Goal: Task Accomplishment & Management: Manage account settings

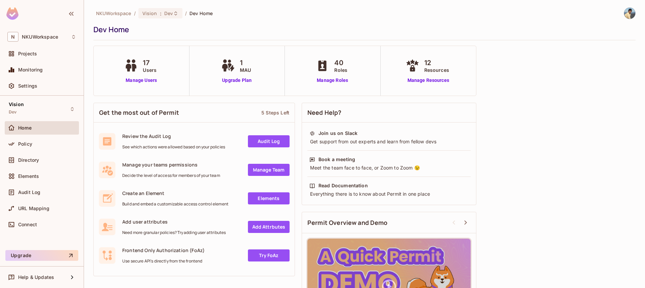
click at [30, 128] on span "Home" at bounding box center [25, 127] width 14 height 5
click at [32, 53] on span "Projects" at bounding box center [27, 53] width 19 height 5
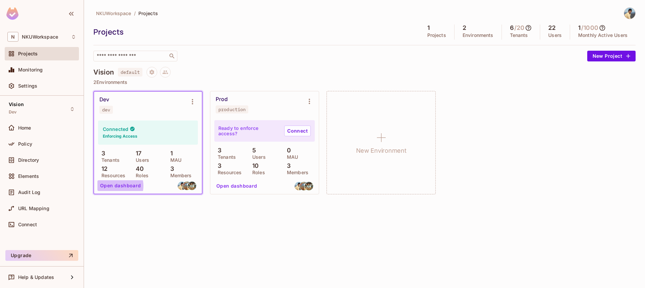
click at [115, 186] on button "Open dashboard" at bounding box center [120, 186] width 46 height 11
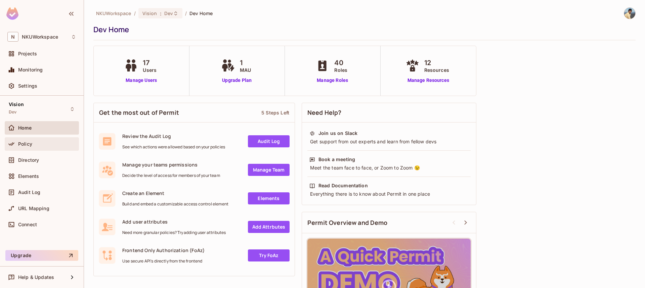
click at [28, 148] on div "Policy" at bounding box center [41, 144] width 69 height 8
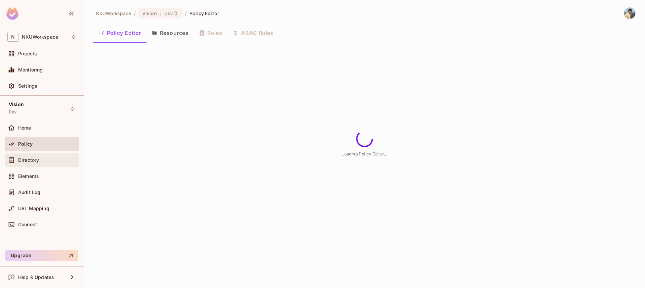
click at [31, 158] on span "Directory" at bounding box center [28, 160] width 21 height 5
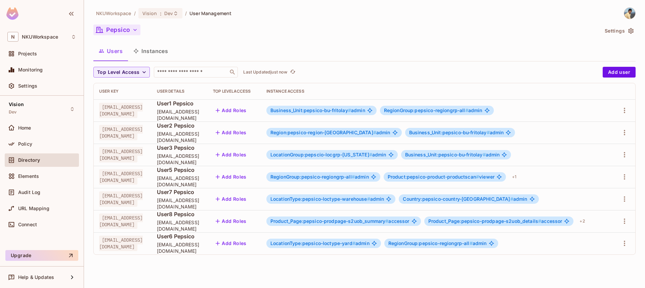
click at [132, 29] on icon "button" at bounding box center [135, 30] width 7 height 7
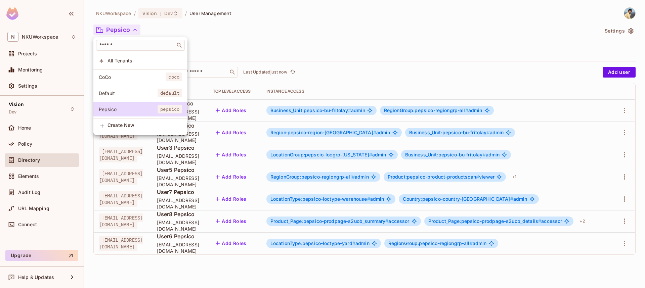
click at [249, 27] on div at bounding box center [322, 144] width 645 height 288
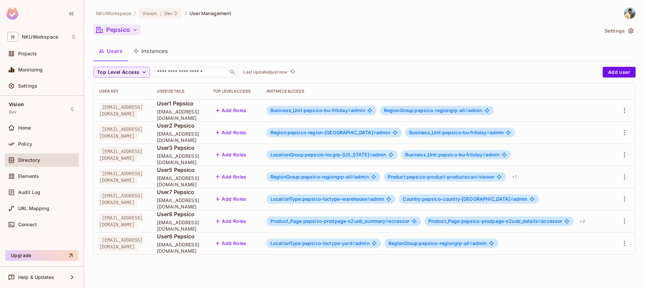
click at [162, 51] on button "Instances" at bounding box center [150, 51] width 45 height 17
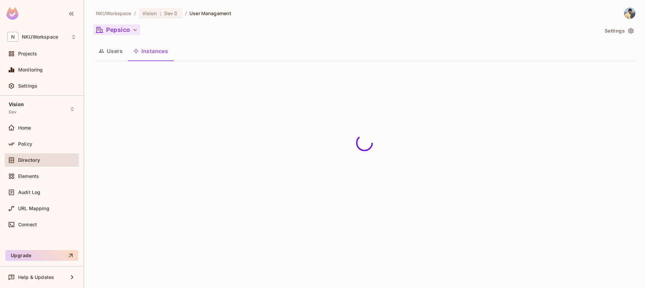
click at [116, 53] on button "Users" at bounding box center [110, 51] width 35 height 17
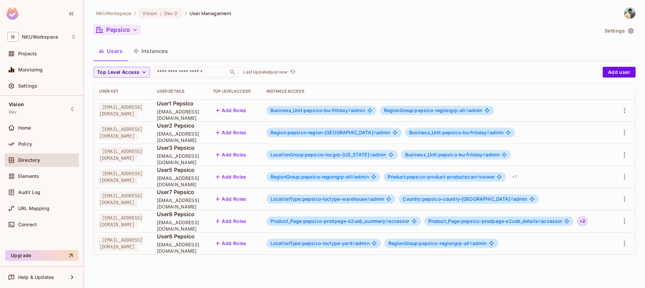
click at [588, 222] on div "+ 2" at bounding box center [582, 221] width 11 height 11
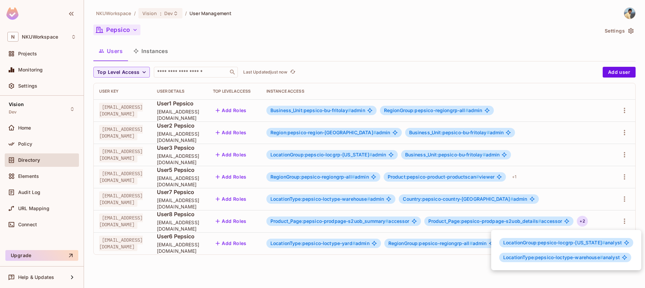
click at [535, 183] on div at bounding box center [322, 144] width 645 height 288
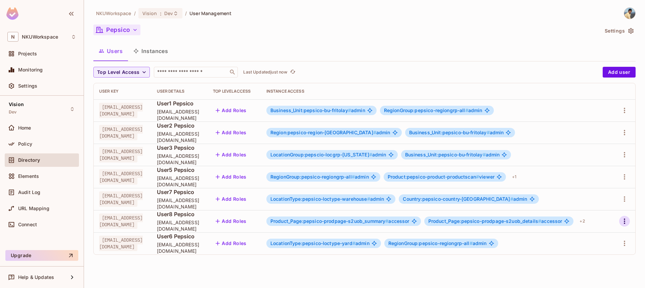
click at [623, 222] on icon "button" at bounding box center [625, 222] width 8 height 8
click at [598, 234] on li "Edit" at bounding box center [596, 237] width 60 height 15
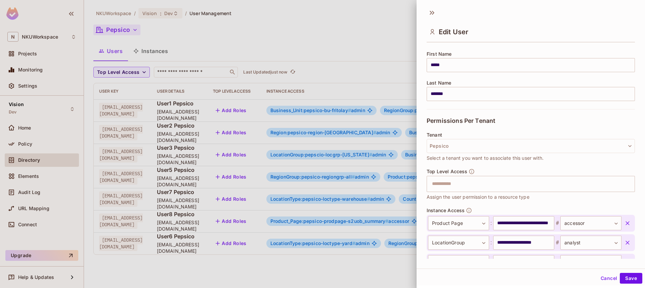
scroll to position [147, 0]
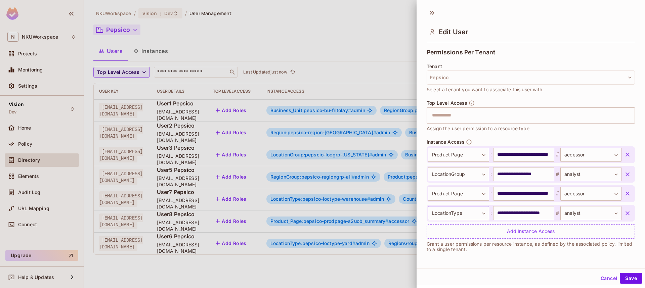
click at [483, 212] on body "N NKUWorkspace Projects Monitoring Settings Vision Dev Home Policy Directory El…" at bounding box center [322, 144] width 645 height 288
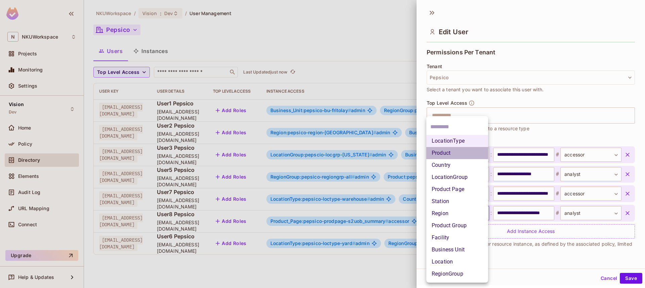
click at [446, 152] on li "Product" at bounding box center [458, 153] width 62 height 12
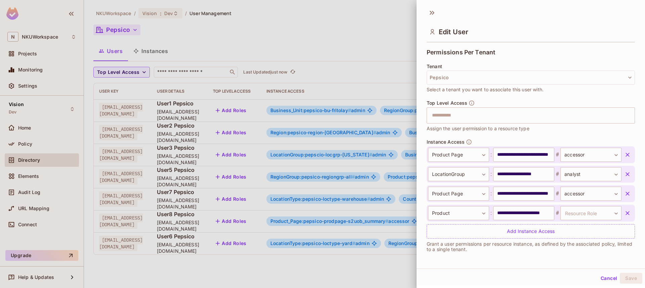
click at [610, 281] on button "Cancel" at bounding box center [609, 278] width 22 height 11
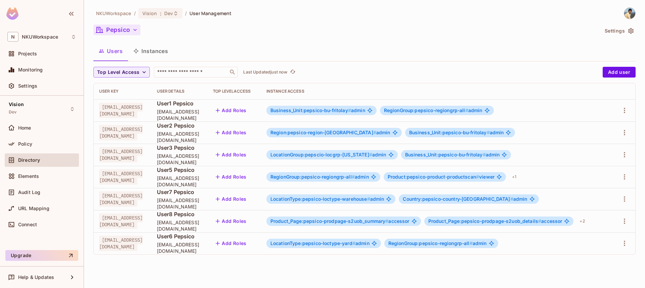
click at [149, 54] on button "Instances" at bounding box center [150, 51] width 45 height 17
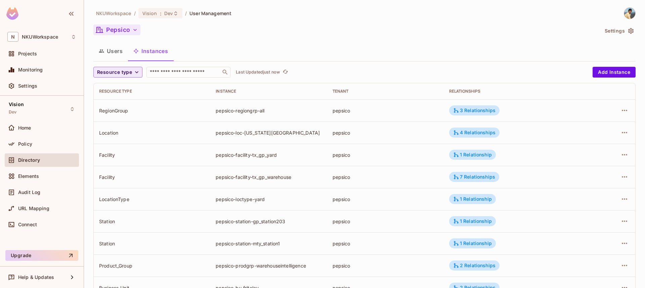
click at [134, 71] on icon "button" at bounding box center [136, 72] width 7 height 7
click at [118, 100] on span "Product" at bounding box center [115, 102] width 33 height 6
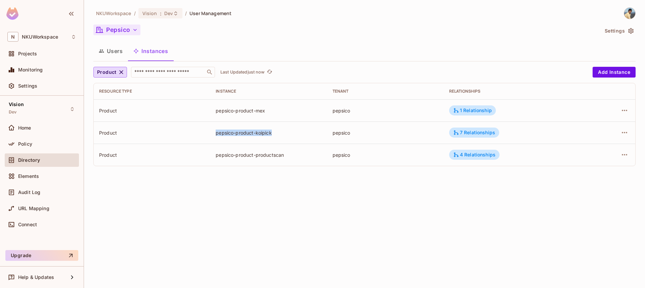
drag, startPoint x: 274, startPoint y: 135, endPoint x: 217, endPoint y: 133, distance: 56.5
click at [217, 133] on div "pepsico-product-koipick" at bounding box center [269, 133] width 106 height 6
copy div "pepsico-product-koipick"
click at [118, 50] on button "Users" at bounding box center [110, 51] width 35 height 17
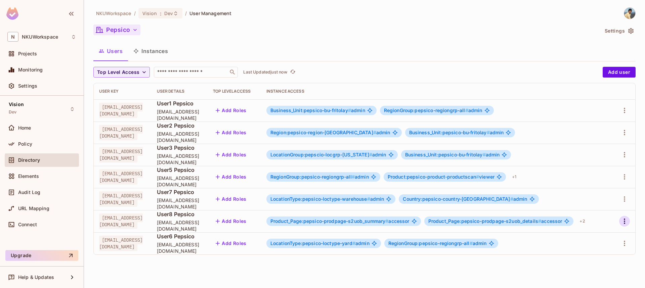
click at [628, 222] on icon "button" at bounding box center [625, 222] width 8 height 8
click at [595, 237] on span "Edit" at bounding box center [589, 237] width 13 height 11
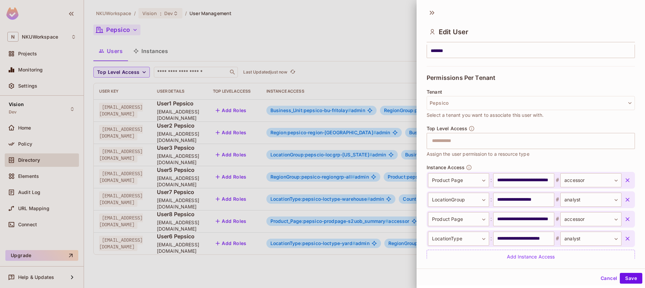
scroll to position [147, 0]
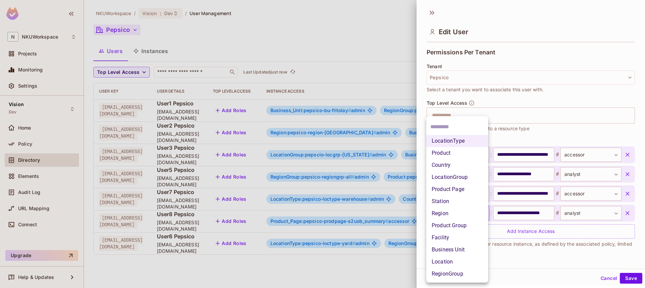
click at [485, 214] on body "N NKUWorkspace Projects Monitoring Settings Vision Dev Home Policy Directory El…" at bounding box center [322, 144] width 645 height 288
click at [440, 151] on li "Product" at bounding box center [458, 153] width 62 height 12
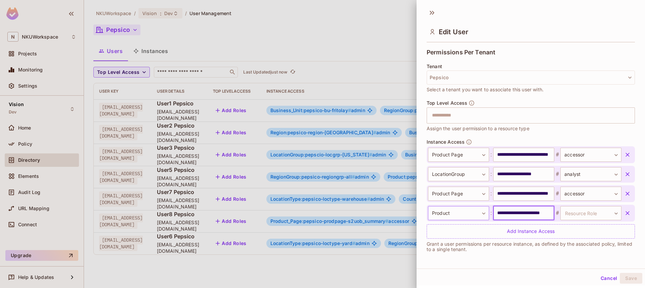
scroll to position [0, 0]
drag, startPoint x: 550, startPoint y: 213, endPoint x: 477, endPoint y: 217, distance: 73.4
click at [477, 217] on div "**********" at bounding box center [525, 213] width 194 height 14
paste input "**********"
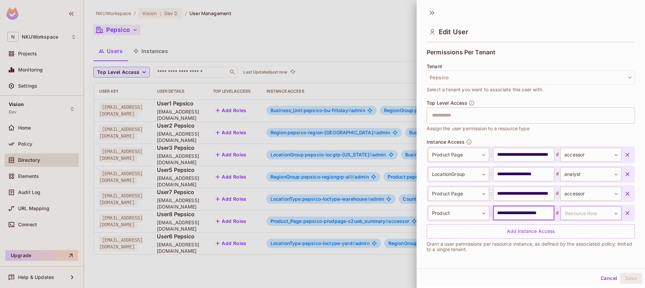
type input "**********"
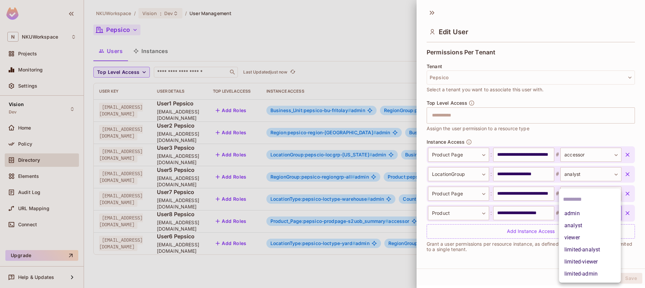
scroll to position [0, 0]
click at [572, 213] on body "N NKUWorkspace Projects Monitoring Settings Vision Dev Home Policy Directory El…" at bounding box center [322, 144] width 645 height 288
click at [573, 250] on li "limited-analyst" at bounding box center [590, 250] width 62 height 12
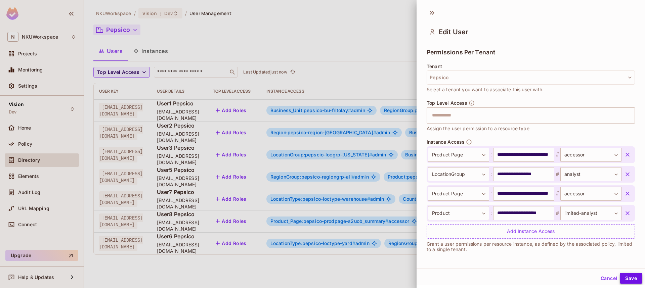
click at [631, 279] on button "Save" at bounding box center [631, 278] width 23 height 11
